Goal: Information Seeking & Learning: Learn about a topic

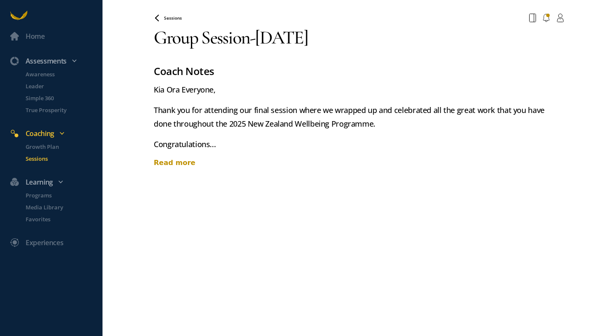
click at [174, 161] on div "Read more" at bounding box center [359, 163] width 410 height 10
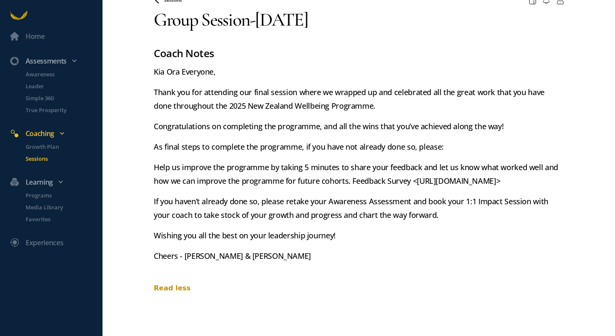
scroll to position [32, 0]
click at [38, 110] on p "True Prosperity" at bounding box center [63, 110] width 75 height 9
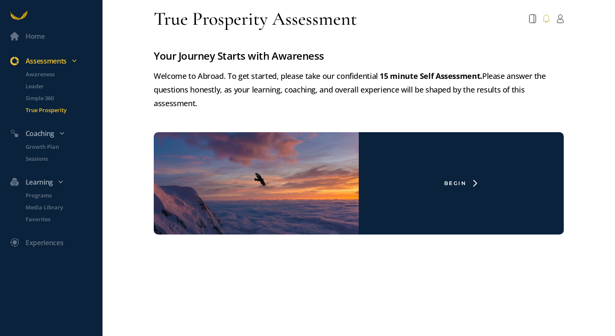
click at [546, 18] on icon at bounding box center [546, 19] width 7 height 9
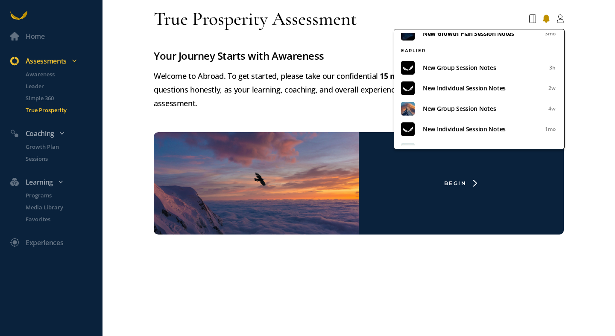
scroll to position [227, 0]
click at [454, 68] on span "New Group Session Notes" at bounding box center [482, 69] width 119 height 10
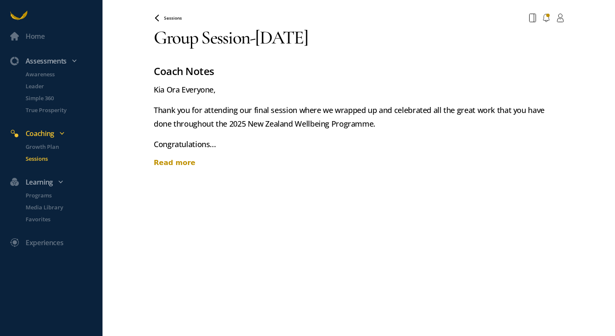
click at [178, 160] on div "Read more" at bounding box center [359, 163] width 410 height 10
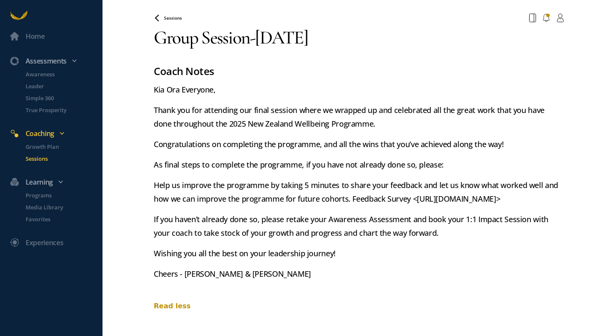
scroll to position [32, 0]
